Goal: Task Accomplishment & Management: Manage account settings

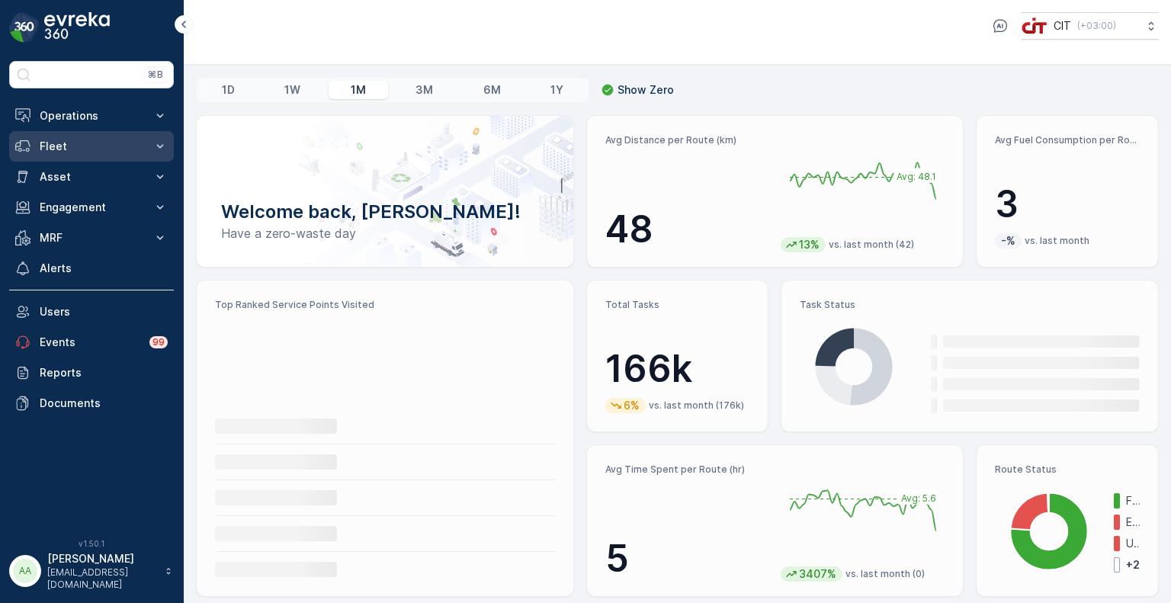
click at [99, 149] on p "Fleet" at bounding box center [92, 146] width 104 height 15
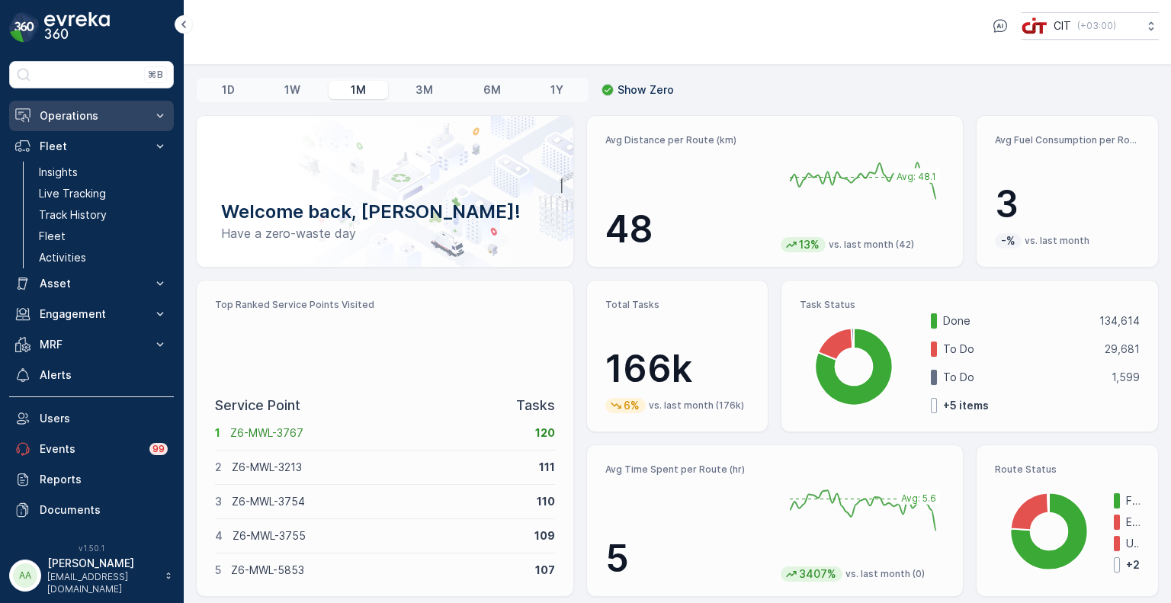
click at [108, 127] on button "Operations" at bounding box center [91, 116] width 165 height 31
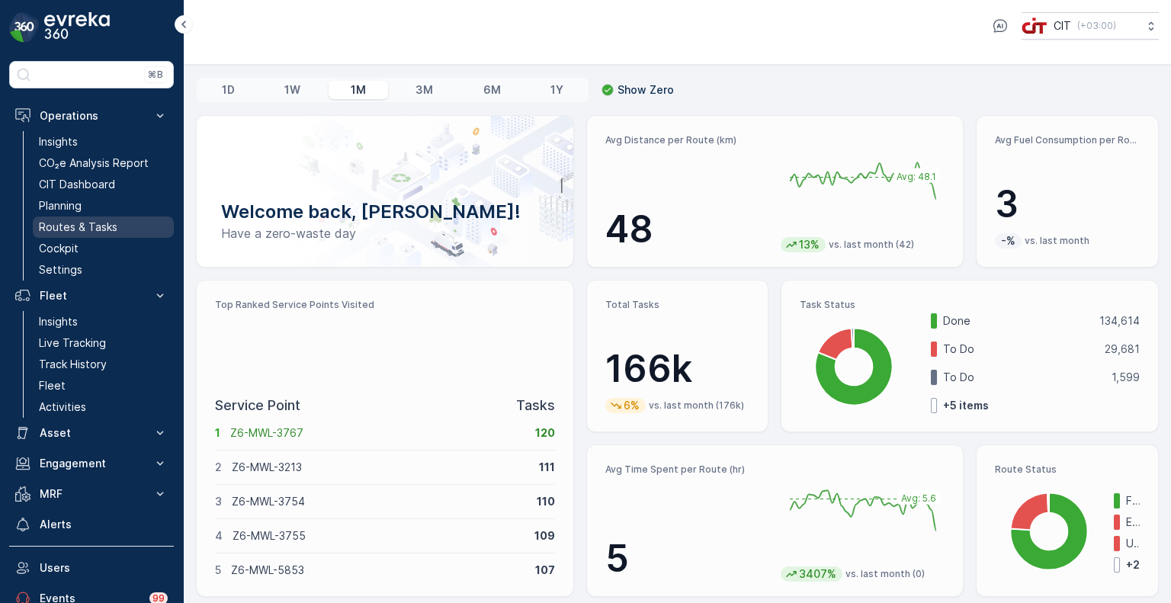
click at [84, 227] on p "Routes & Tasks" at bounding box center [78, 227] width 79 height 15
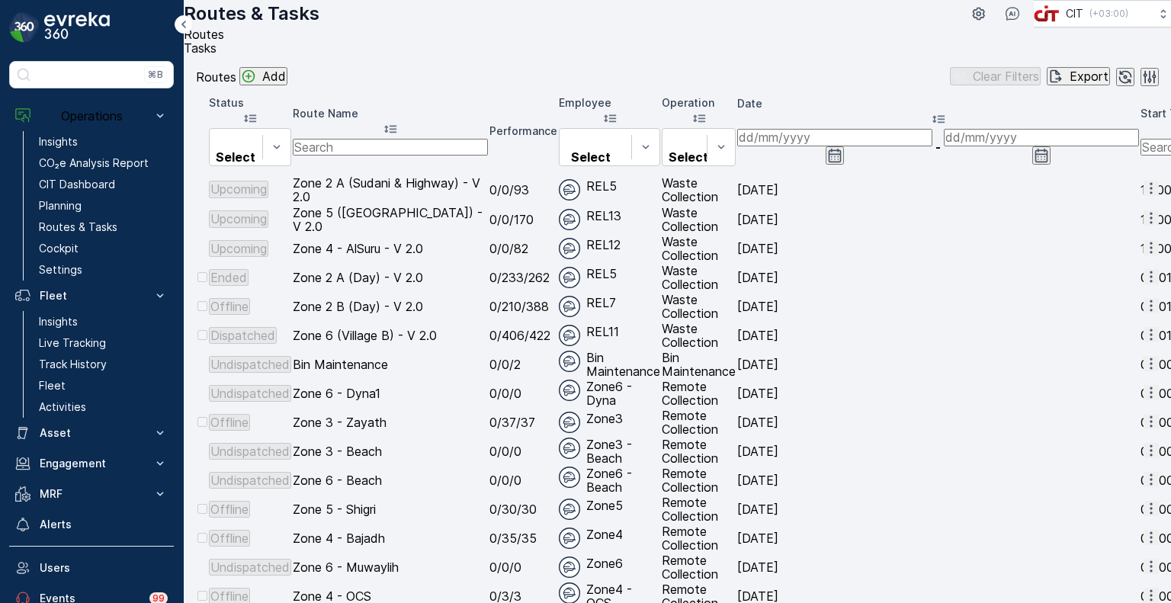
click at [445, 156] on input "text" at bounding box center [390, 147] width 195 height 17
type input "shar"
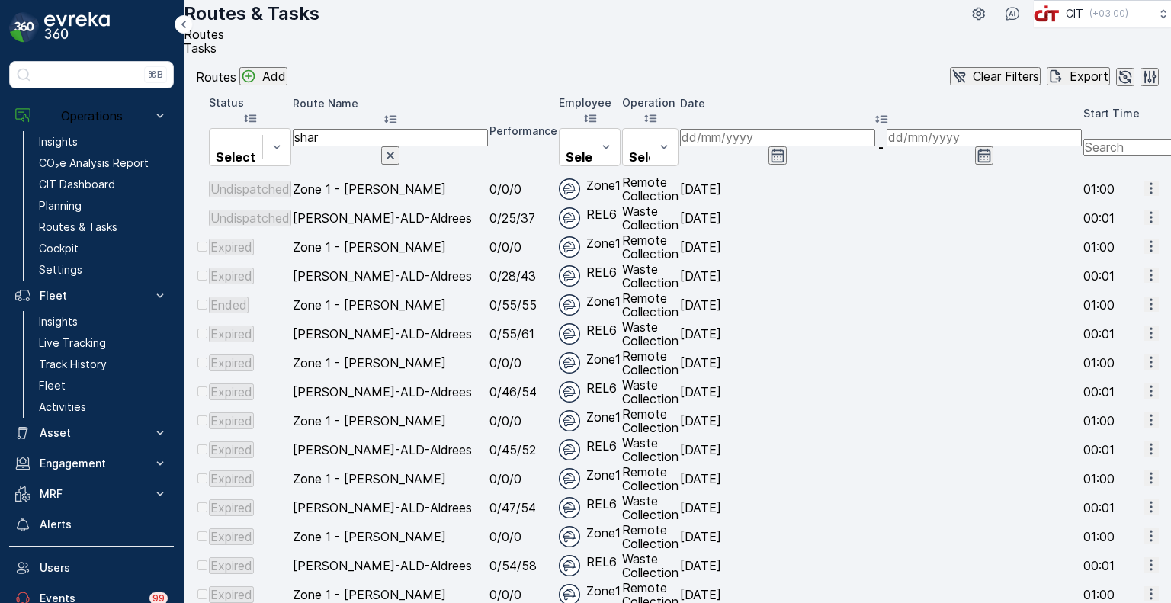
click at [1145, 225] on button "button" at bounding box center [1151, 217] width 15 height 15
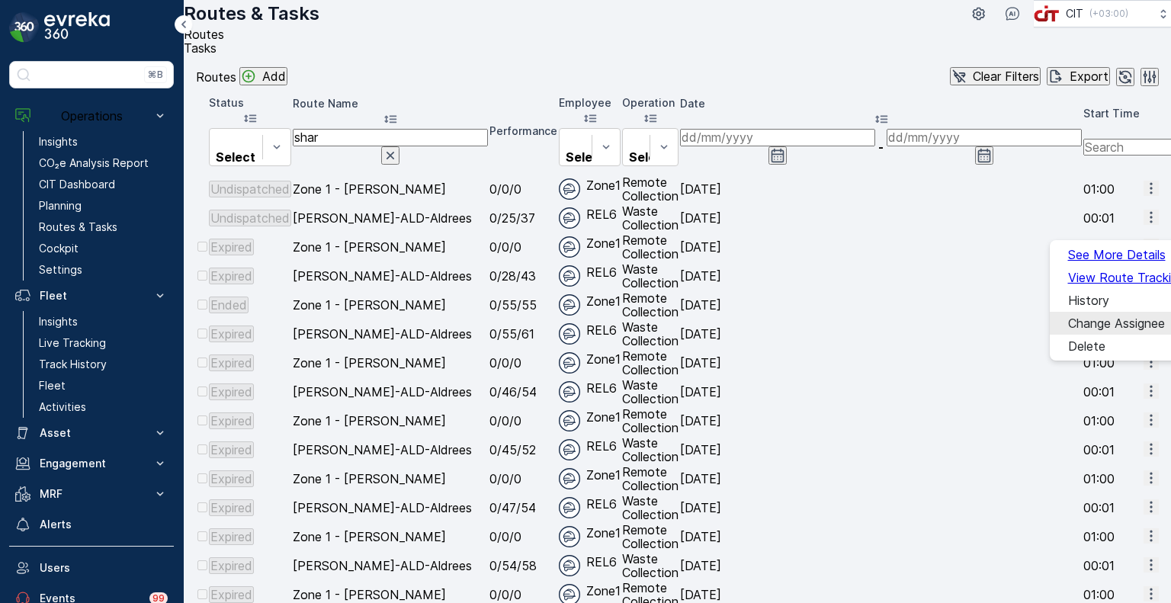
click at [1088, 317] on span "Change Assignee" at bounding box center [1116, 324] width 97 height 14
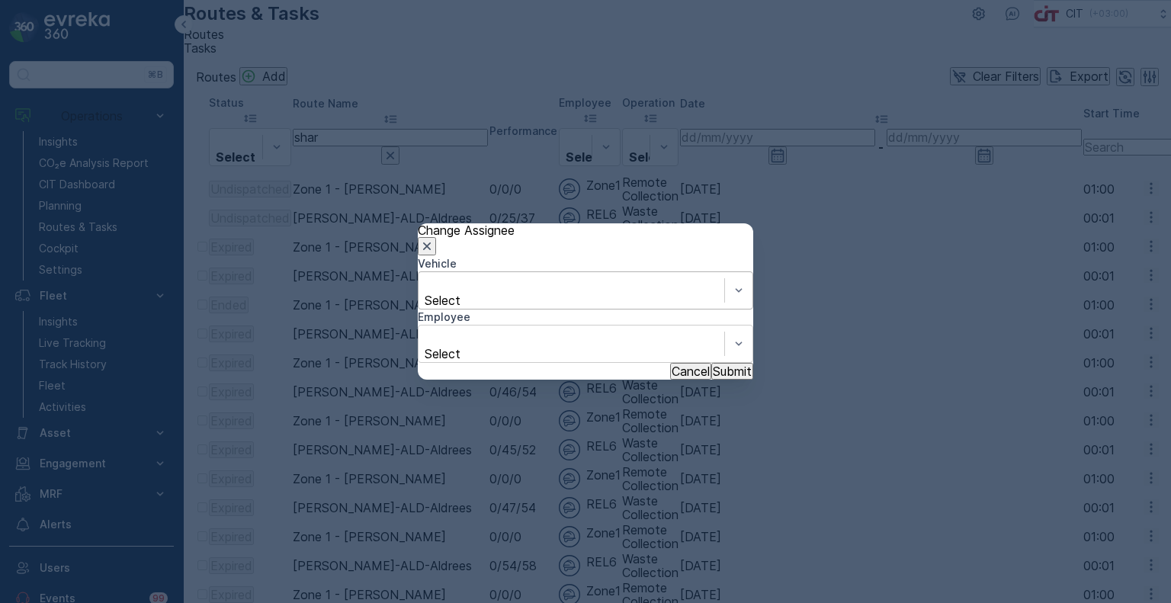
click at [431, 243] on icon "button" at bounding box center [427, 247] width 8 height 8
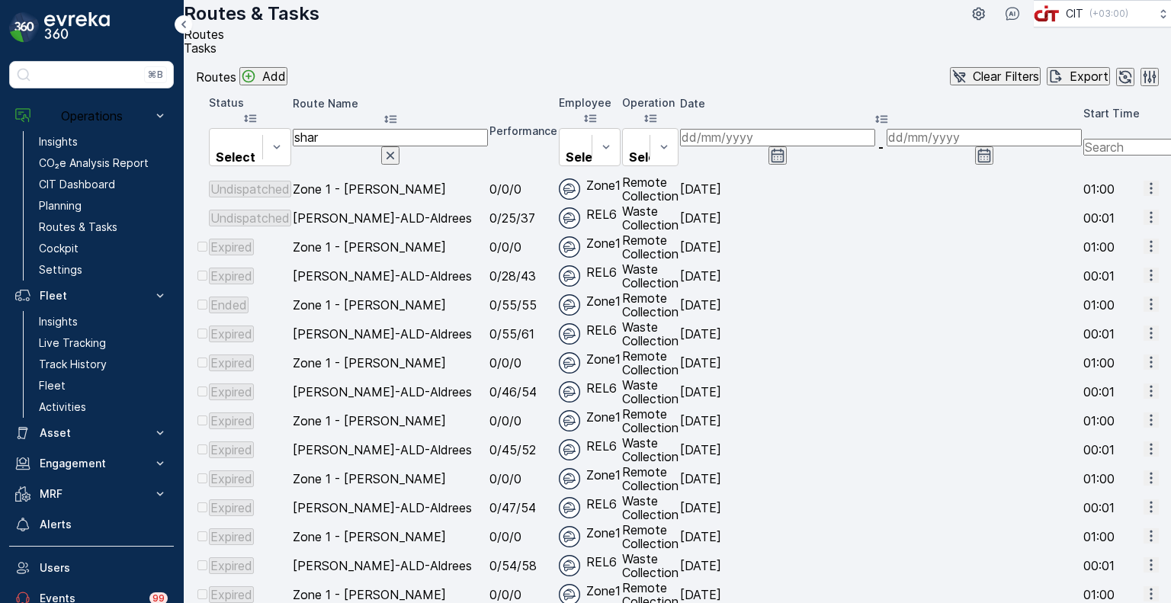
click at [256, 84] on icon "Add" at bounding box center [248, 76] width 15 height 15
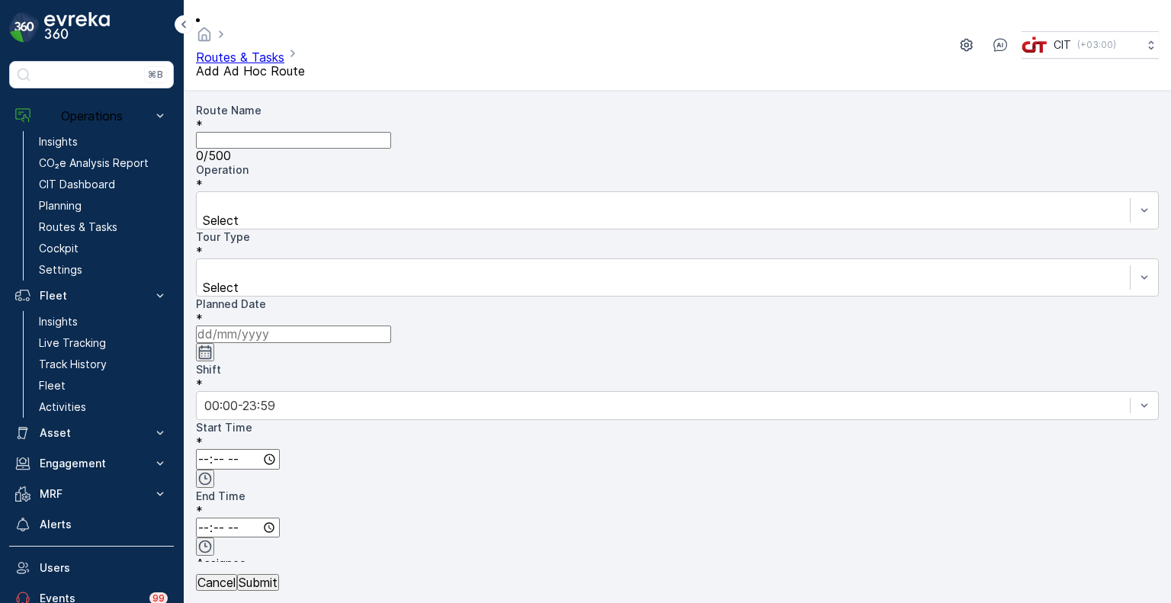
click at [323, 132] on Name "Route Name" at bounding box center [293, 140] width 195 height 17
type Name "[PERSON_NAME]-ALD-Aldrees"
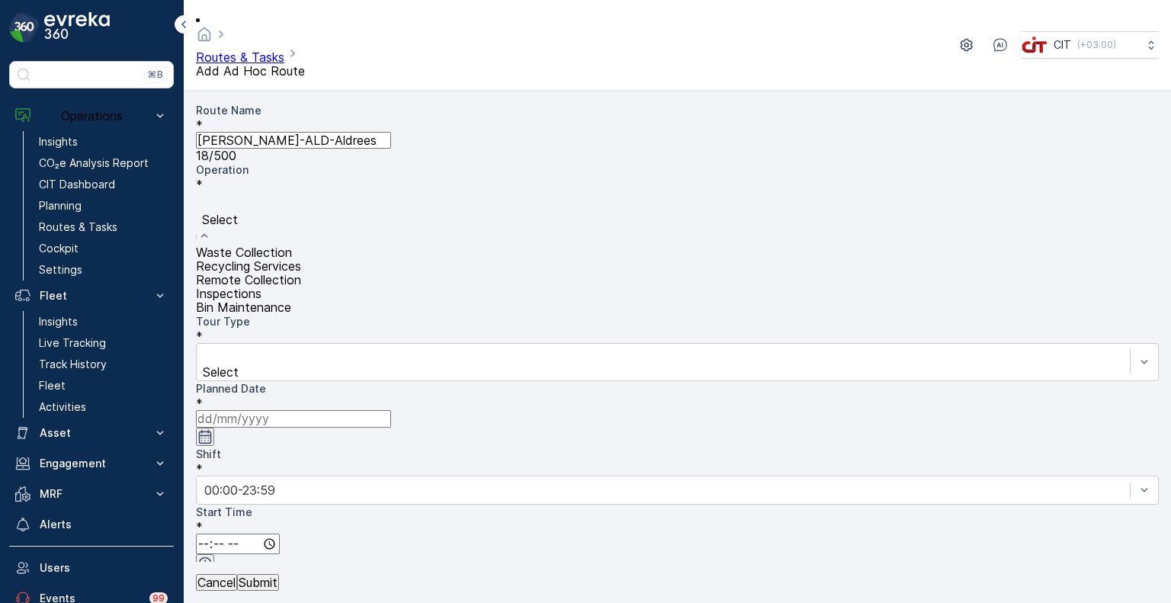
click at [509, 246] on div "Waste Collection" at bounding box center [677, 253] width 963 height 14
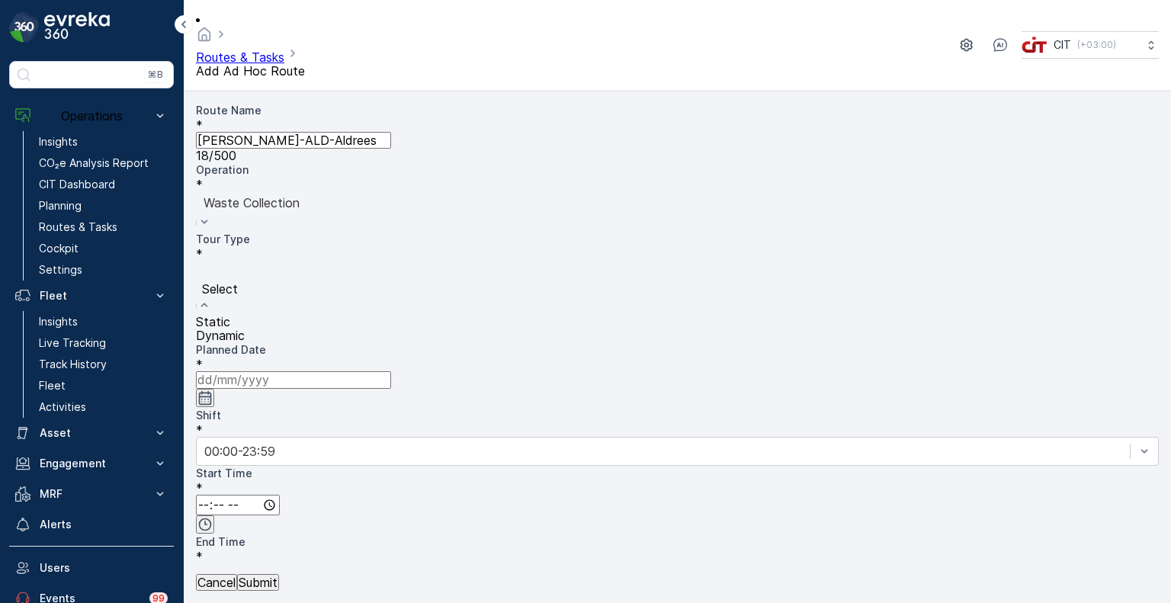
click at [245, 328] on span "Dynamic" at bounding box center [220, 335] width 49 height 15
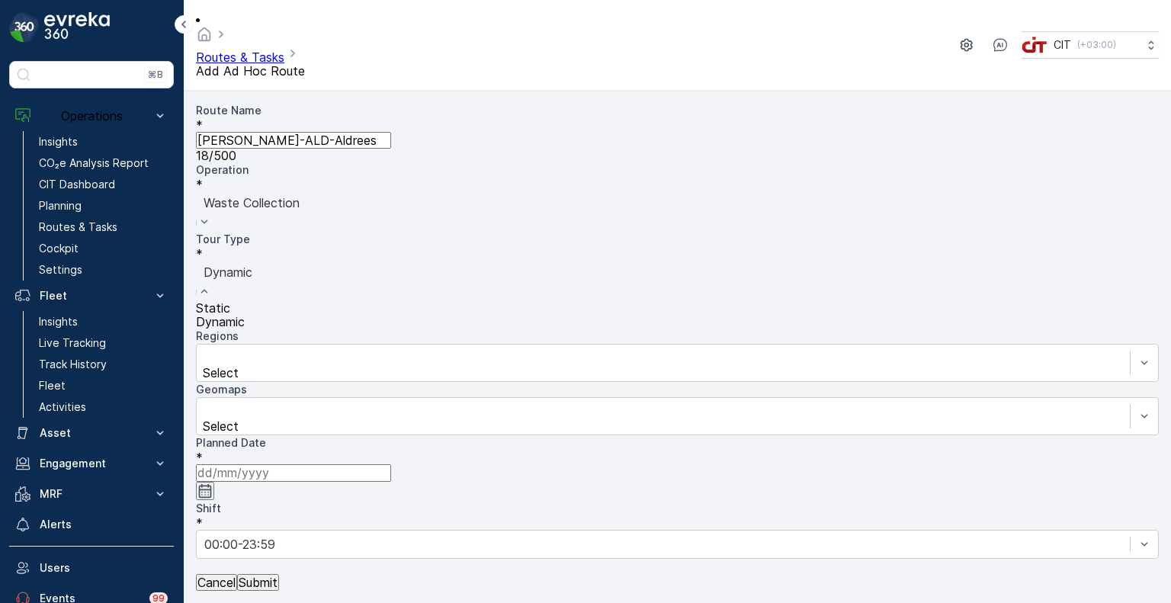
click at [266, 264] on div at bounding box center [678, 272] width 948 height 17
click at [230, 300] on span "Static" at bounding box center [213, 307] width 34 height 15
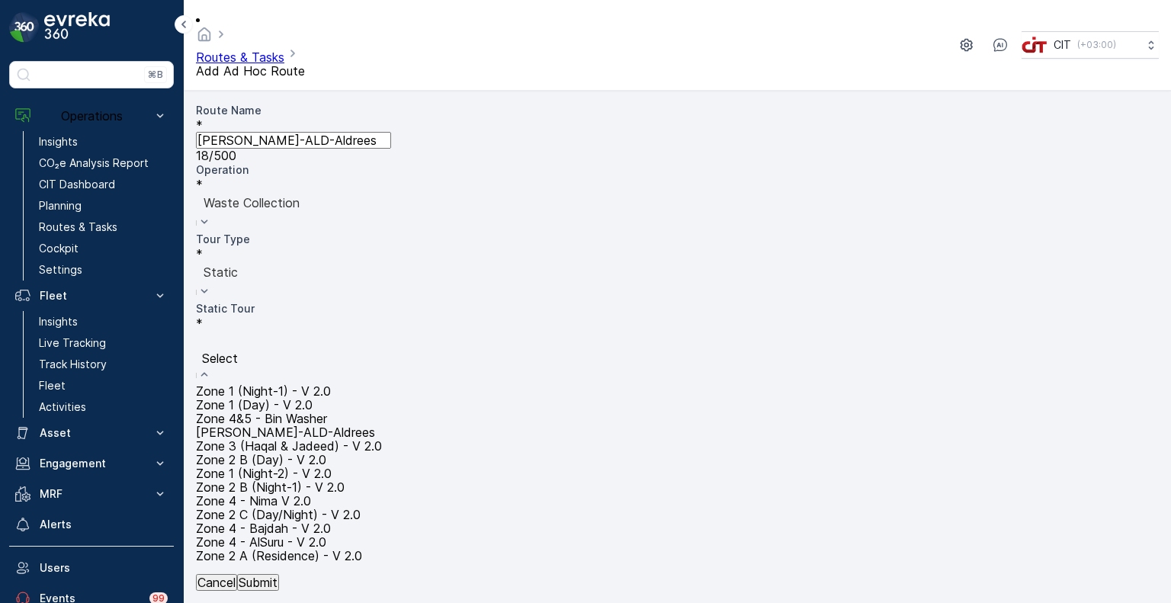
click at [375, 425] on span "[PERSON_NAME]-ALD-Aldrees" at bounding box center [285, 432] width 179 height 15
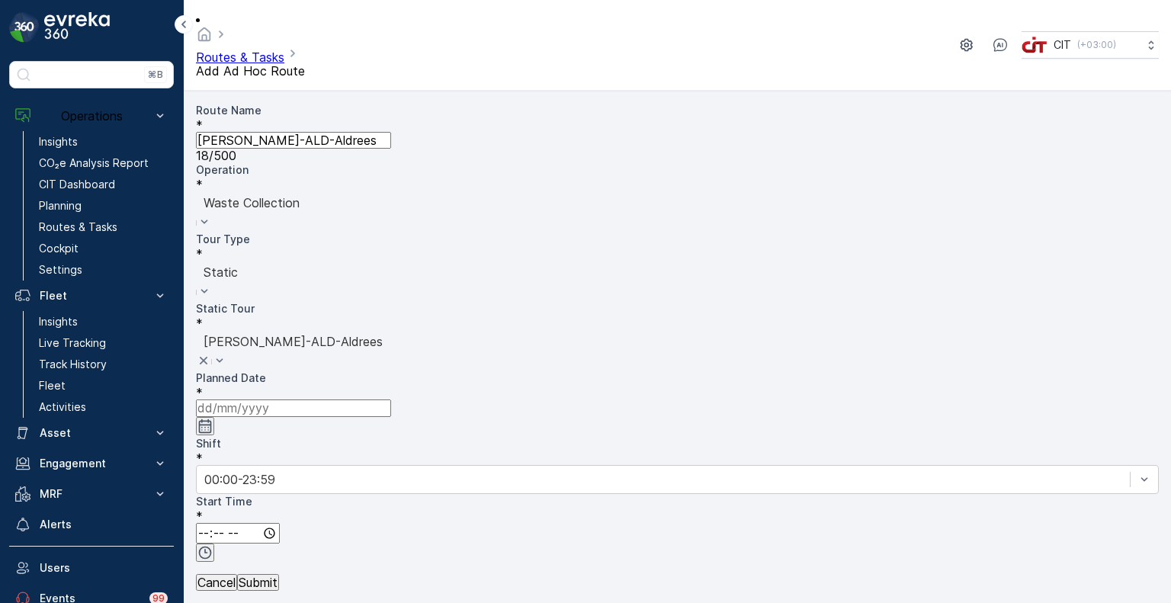
click at [391, 400] on input at bounding box center [293, 408] width 195 height 17
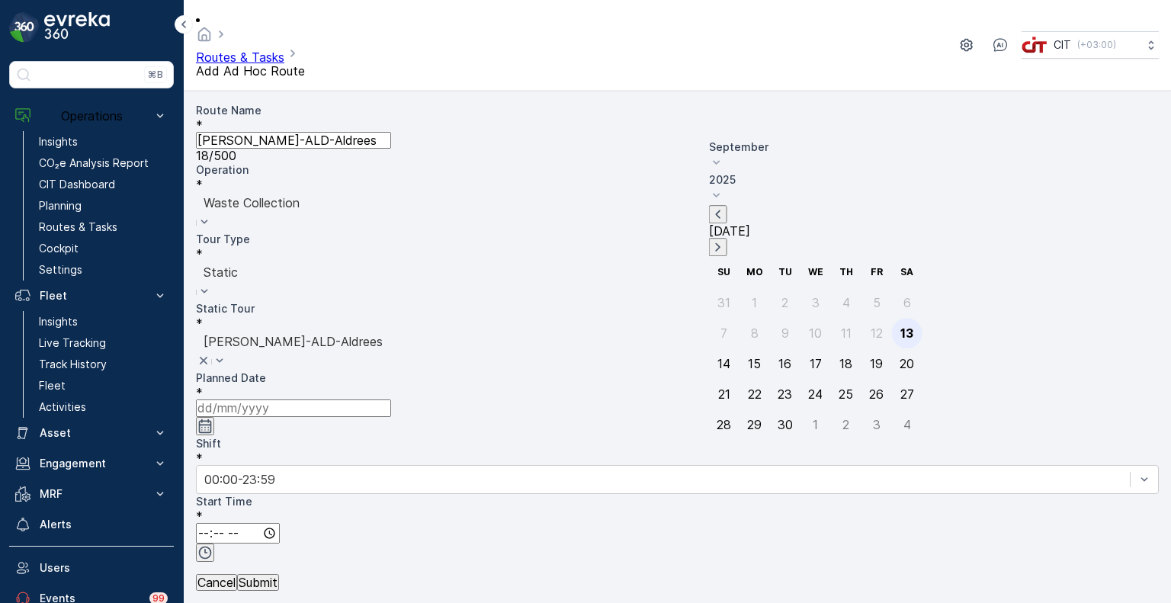
click at [901, 326] on div "13" at bounding box center [907, 333] width 13 height 14
type input "[DATE]"
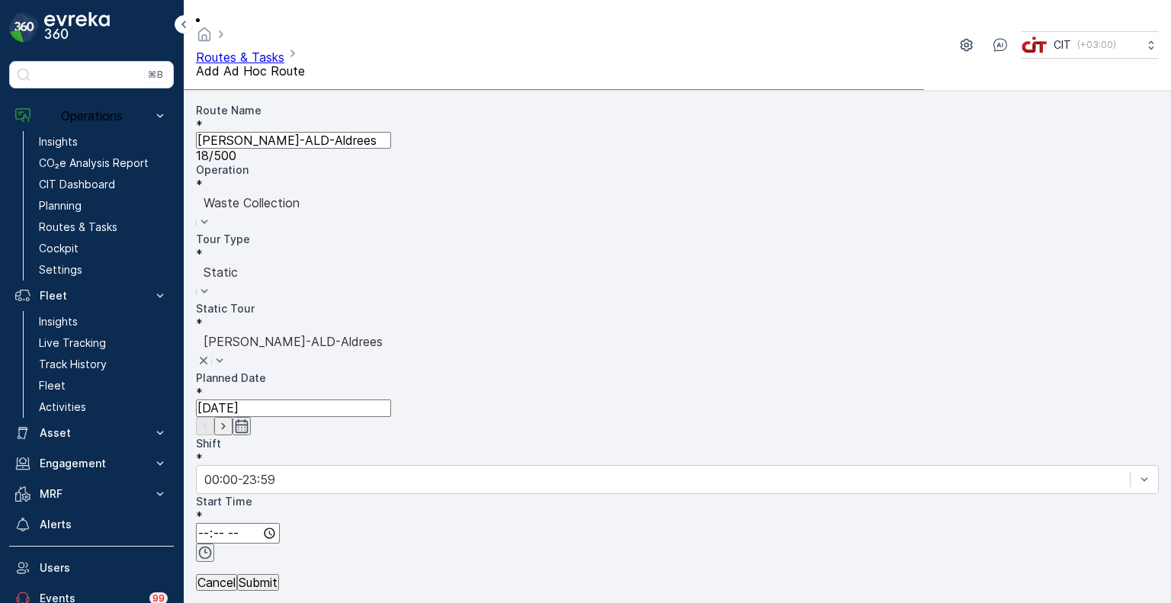
click at [280, 523] on input "time" at bounding box center [238, 533] width 84 height 21
type input "13:00"
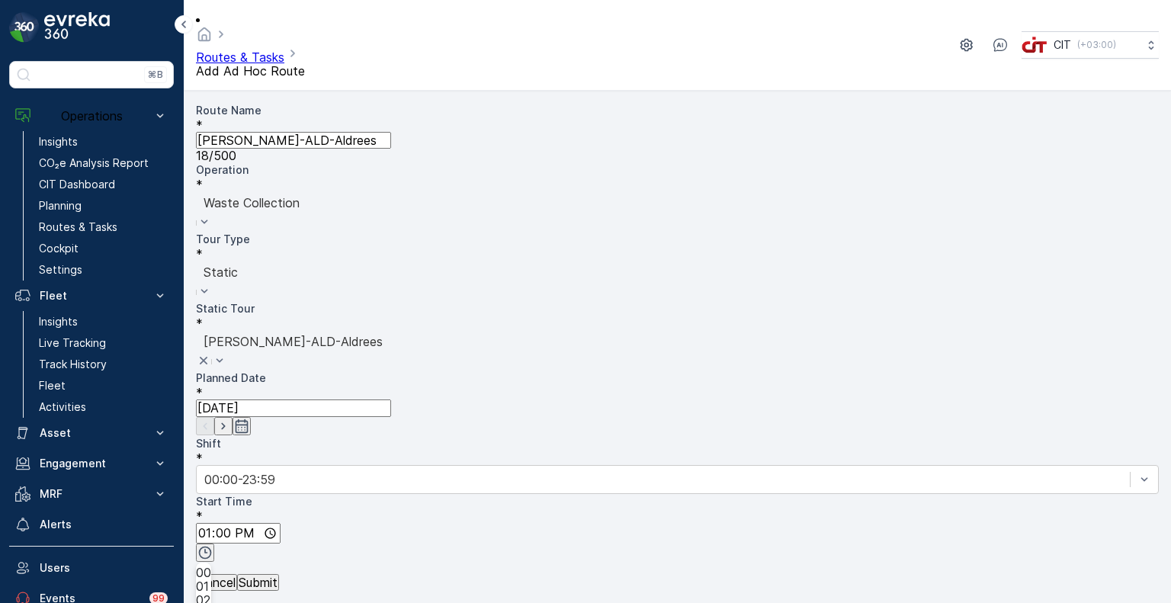
click at [280, 592] on input "time" at bounding box center [238, 602] width 84 height 21
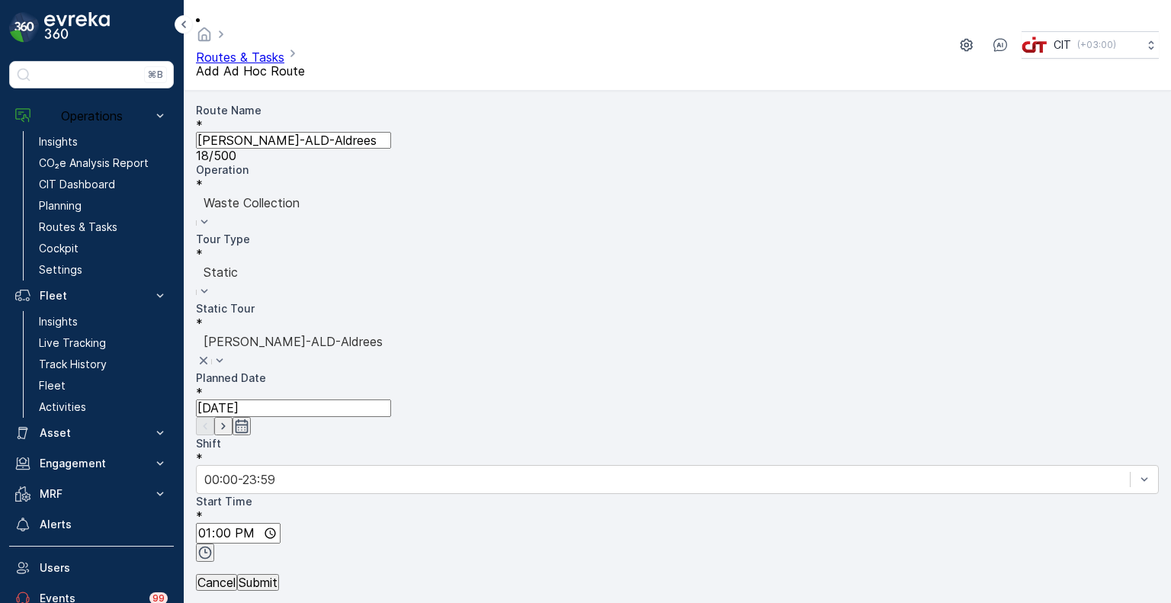
type input "23:59"
click at [278, 577] on p "Submit" at bounding box center [258, 583] width 39 height 14
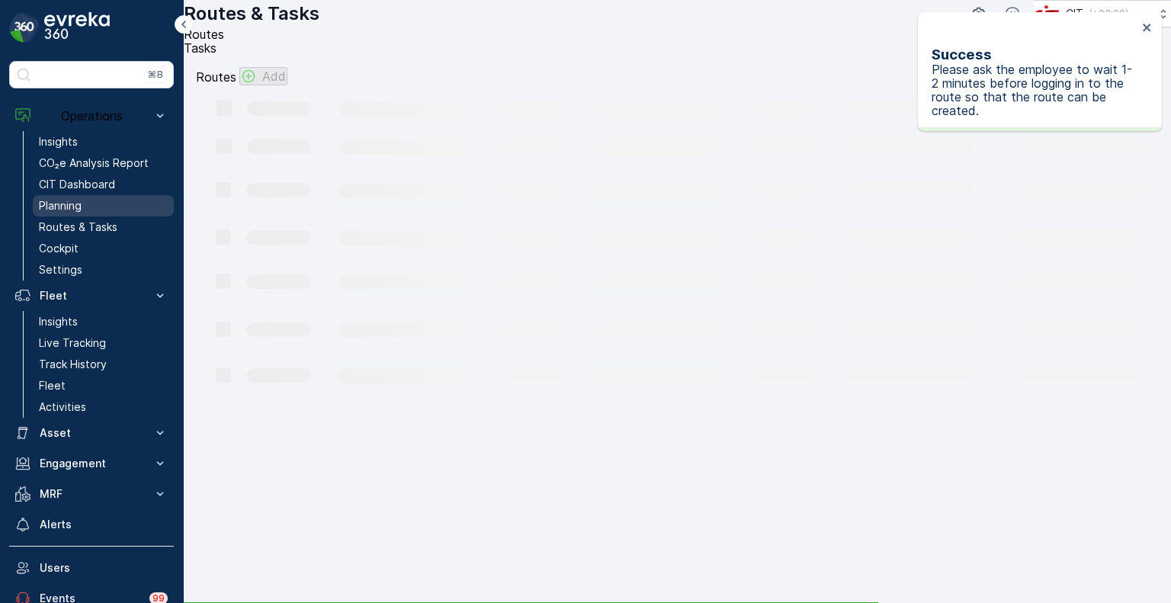
click at [92, 208] on link "Planning" at bounding box center [103, 205] width 141 height 21
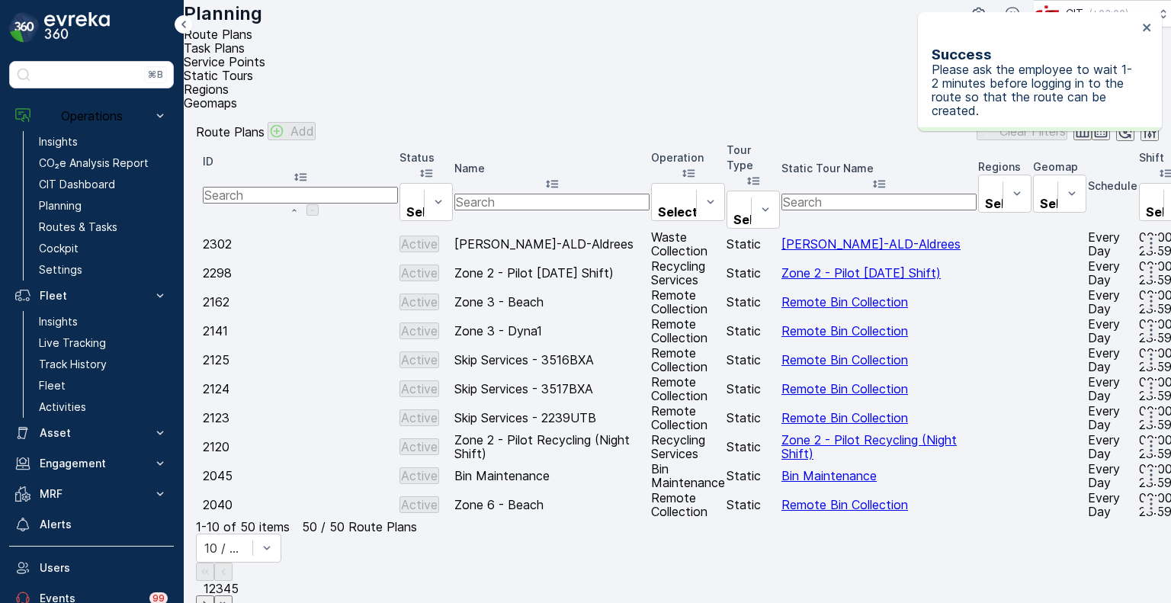
click at [1144, 236] on icon "button" at bounding box center [1151, 243] width 15 height 15
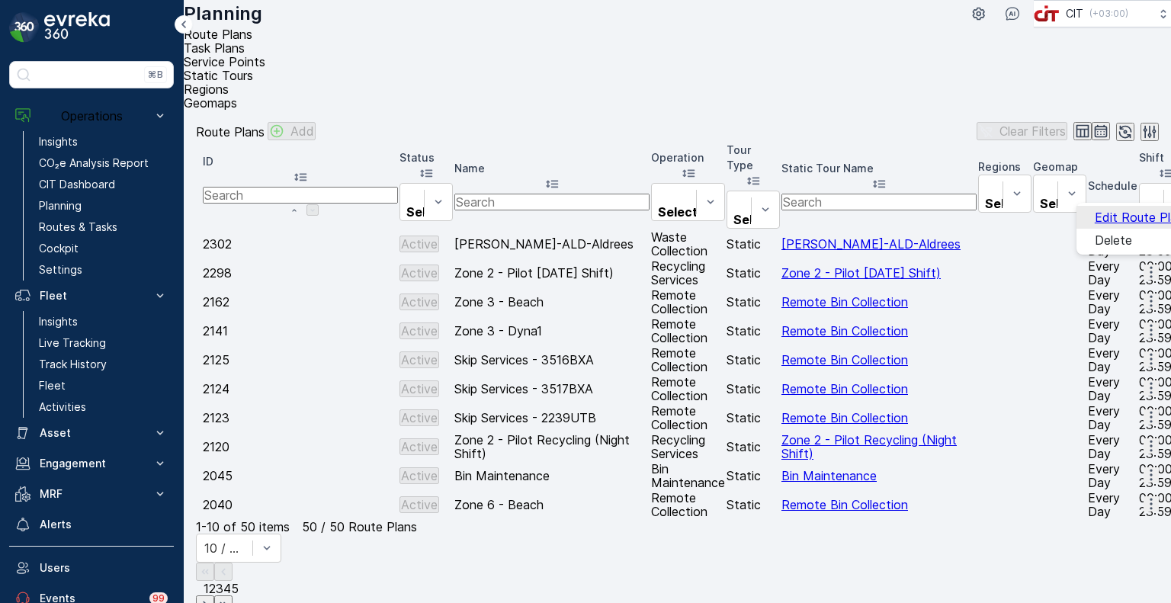
click at [1104, 217] on span "Edit Route Plan" at bounding box center [1139, 217] width 89 height 14
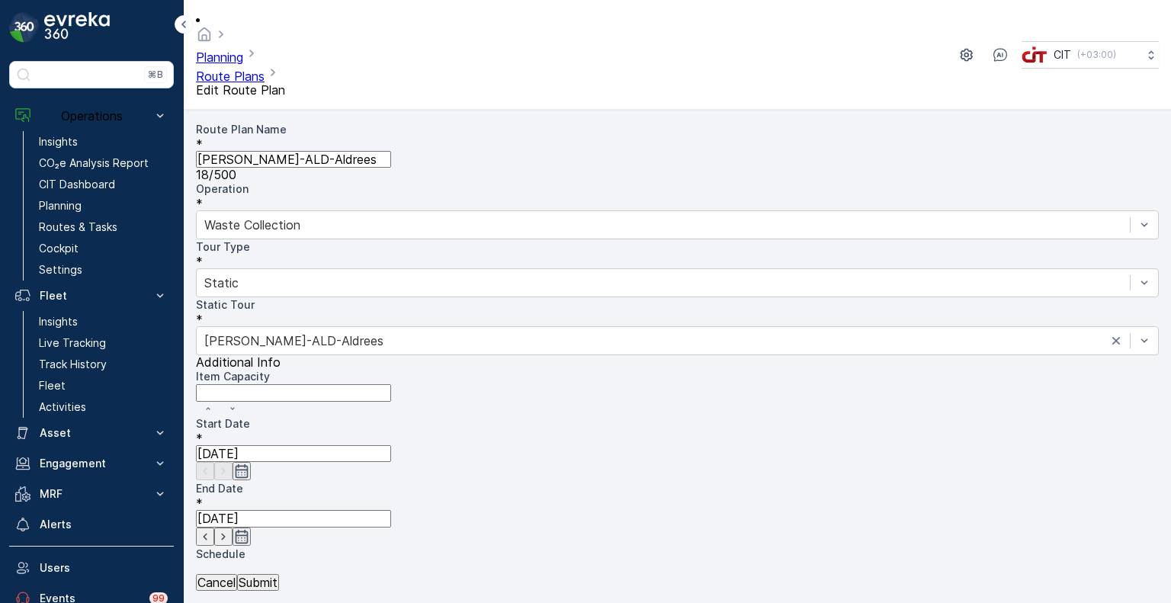
click at [391, 445] on input "[DATE]" at bounding box center [293, 453] width 195 height 17
click at [562, 313] on div "Route Plan Name * [PERSON_NAME]-ALD-Aldrees 18 / 500 Operation * Waste Collecti…" at bounding box center [677, 269] width 963 height 294
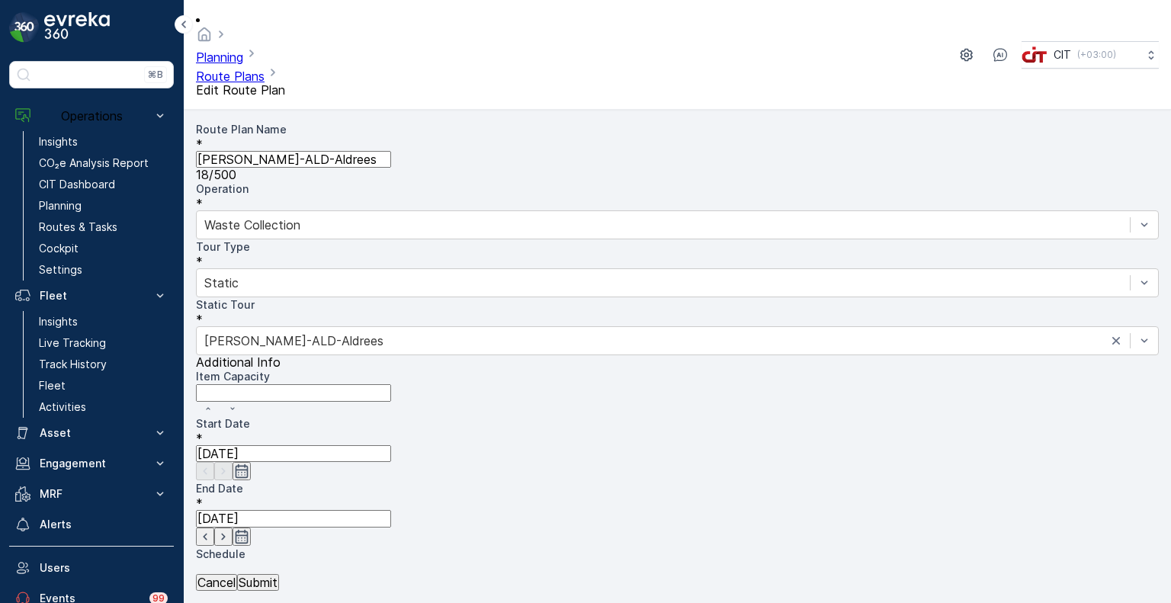
click at [278, 581] on p "Submit" at bounding box center [258, 583] width 39 height 14
